Goal: Find specific page/section: Find specific page/section

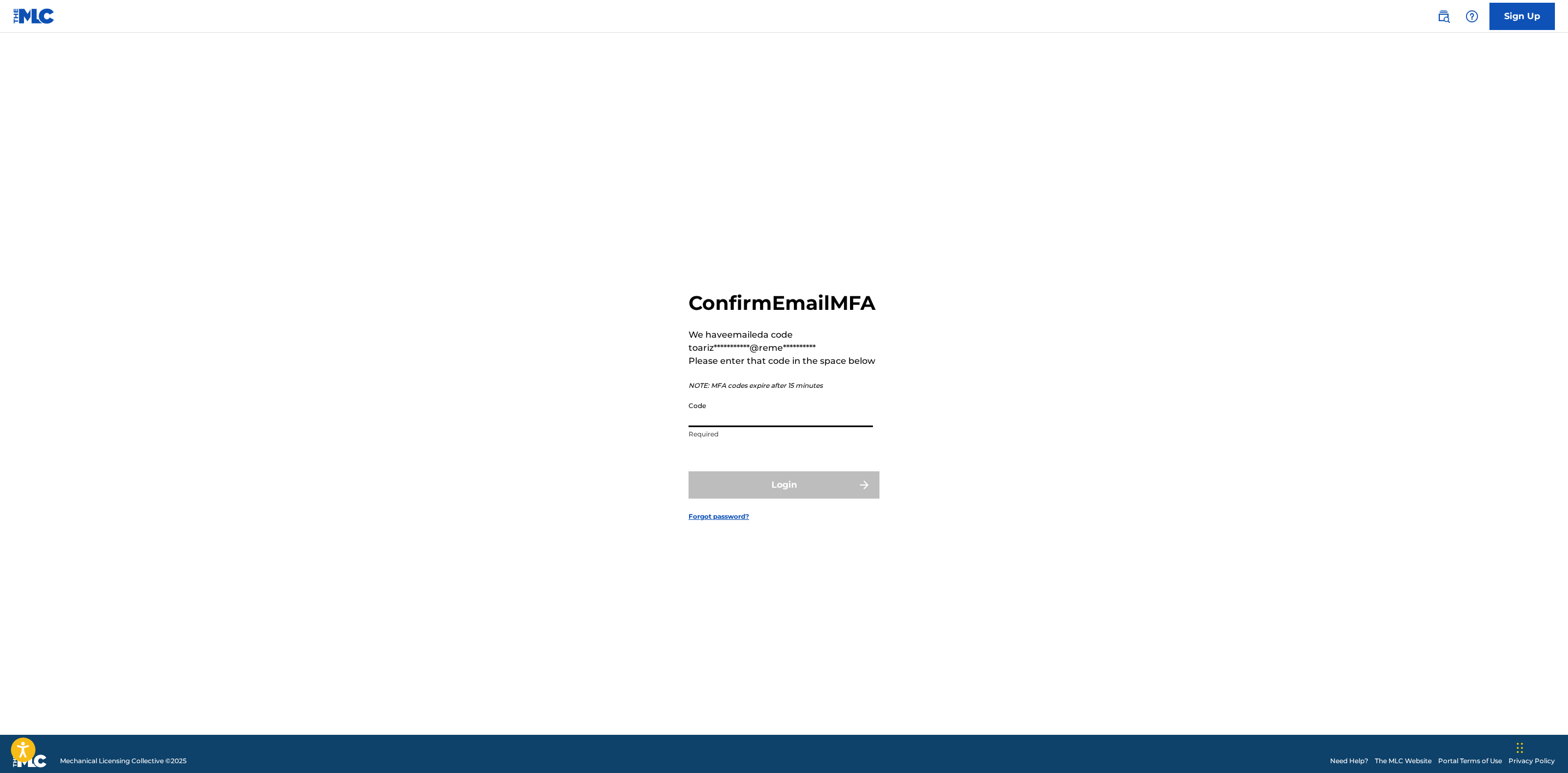
click at [756, 426] on input "Code" at bounding box center [780, 411] width 184 height 31
paste input "307630"
type input "307630"
click at [765, 498] on button "Login" at bounding box center [784, 484] width 191 height 27
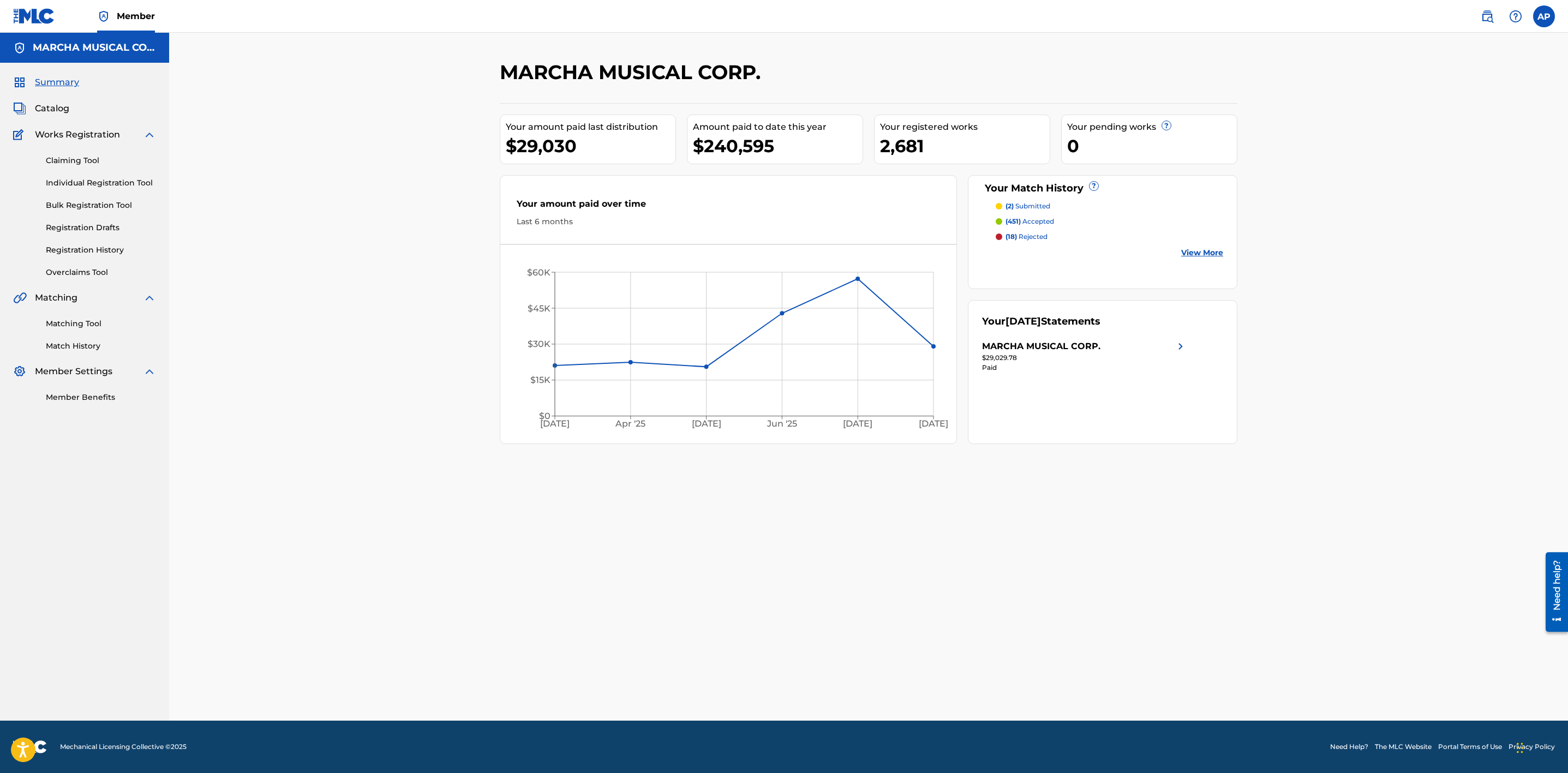
click at [382, 419] on div "MARCHA MUSICAL CORP. Your amount paid last distribution $29,030 Amount paid to …" at bounding box center [869, 377] width 1399 height 688
click at [55, 105] on span "Catalog" at bounding box center [52, 109] width 34 height 13
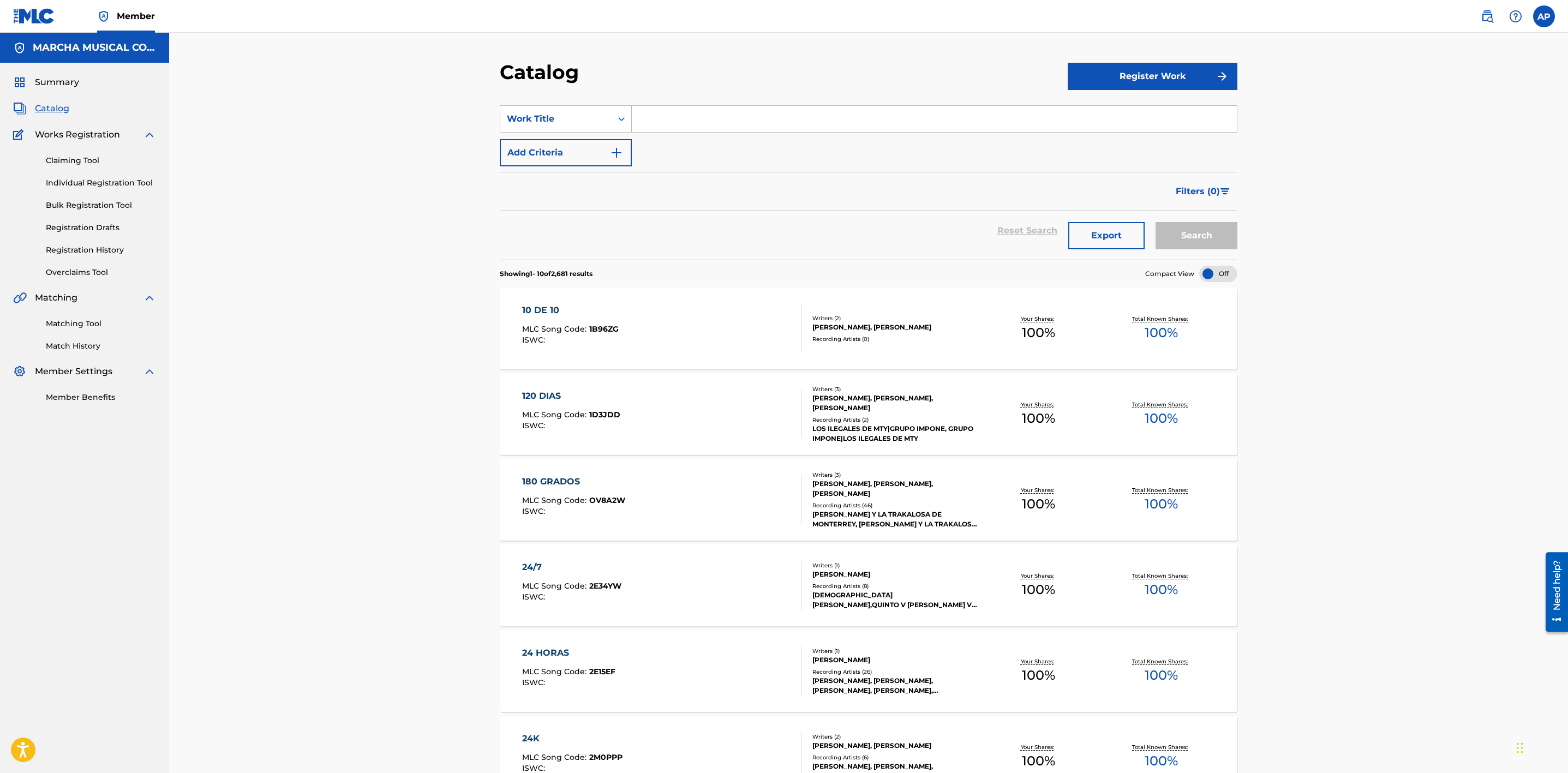
click at [1498, 329] on div "Catalog Register Work SearchWithCriteriaba895f12-373e-414f-940e-20ceca00a0fc Wo…" at bounding box center [869, 615] width 1399 height 1164
click at [328, 318] on div "Catalog Register Work SearchWithCriteriaba895f12-373e-414f-940e-20ceca00a0fc Wo…" at bounding box center [869, 615] width 1399 height 1164
